Goal: Information Seeking & Learning: Learn about a topic

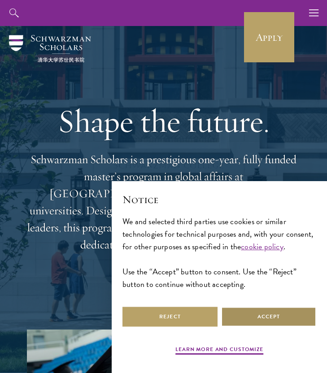
click at [288, 317] on button "Accept" at bounding box center [268, 317] width 95 height 20
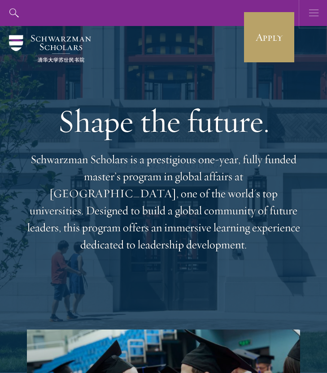
click at [320, 6] on button "button" at bounding box center [314, 13] width 26 height 26
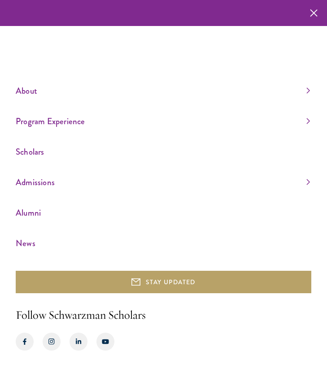
click at [312, 123] on div "About Overview Leadership Donors Program Experience Overview Curriculum Student…" at bounding box center [163, 186] width 327 height 373
click at [311, 121] on div "About Overview Leadership Donors Program Experience Overview Curriculum Student…" at bounding box center [163, 186] width 327 height 373
click at [307, 121] on link "Program Experience" at bounding box center [163, 121] width 294 height 15
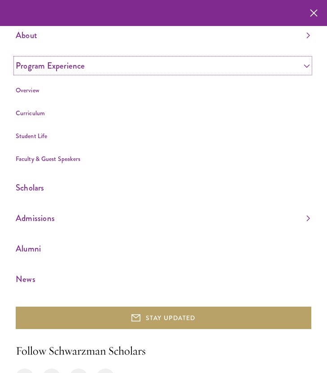
scroll to position [13, 0]
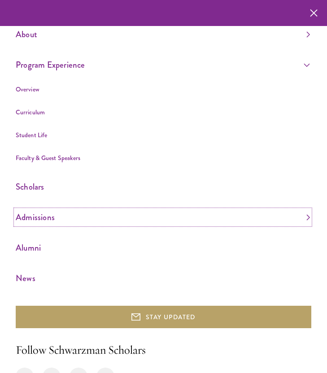
click at [309, 219] on link "Admissions" at bounding box center [163, 217] width 294 height 15
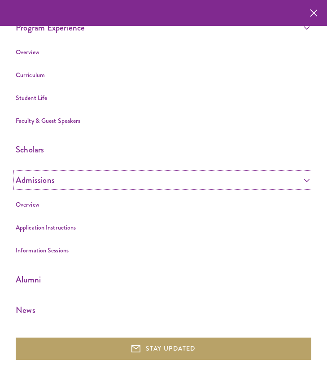
scroll to position [0, 0]
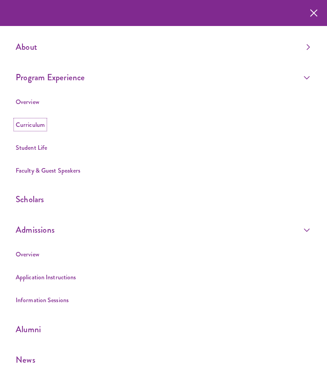
click at [40, 123] on link "Curriculum" at bounding box center [30, 124] width 29 height 9
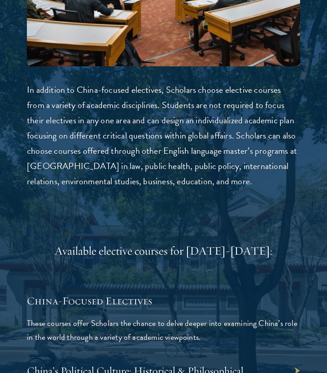
scroll to position [2731, 0]
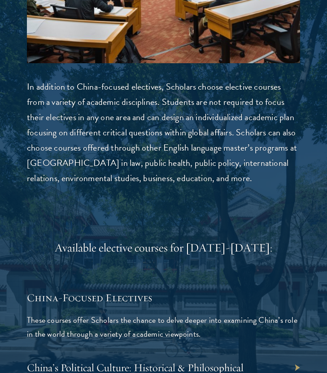
click at [197, 91] on p "In addition to China-focused electives, Scholars choose elective courses from a…" at bounding box center [163, 132] width 273 height 107
click at [196, 92] on p "In addition to China-focused electives, Scholars choose elective courses from a…" at bounding box center [163, 132] width 273 height 107
click at [197, 129] on p "In addition to China-focused electives, Scholars choose elective courses from a…" at bounding box center [163, 132] width 273 height 107
click at [121, 106] on p "In addition to China-focused electives, Scholars choose elective courses from a…" at bounding box center [163, 132] width 273 height 107
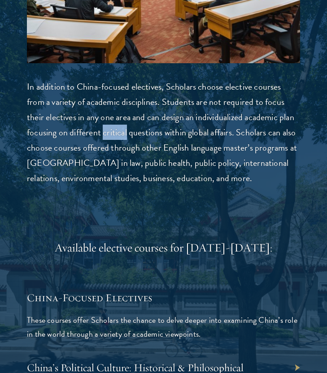
click at [121, 106] on p "In addition to China-focused electives, Scholars choose elective courses from a…" at bounding box center [163, 132] width 273 height 107
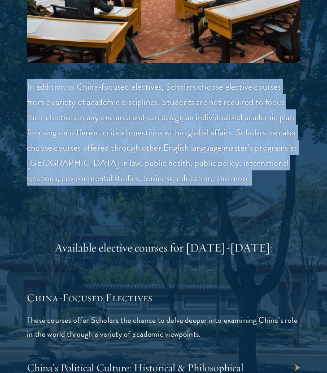
click at [121, 106] on p "In addition to China-focused electives, Scholars choose elective courses from a…" at bounding box center [163, 132] width 273 height 107
copy div "In addition to China-focused electives, Scholars choose elective courses from a…"
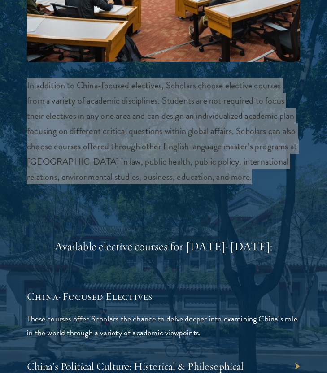
scroll to position [2735, 0]
